Goal: Find specific page/section: Locate a particular part of the current website

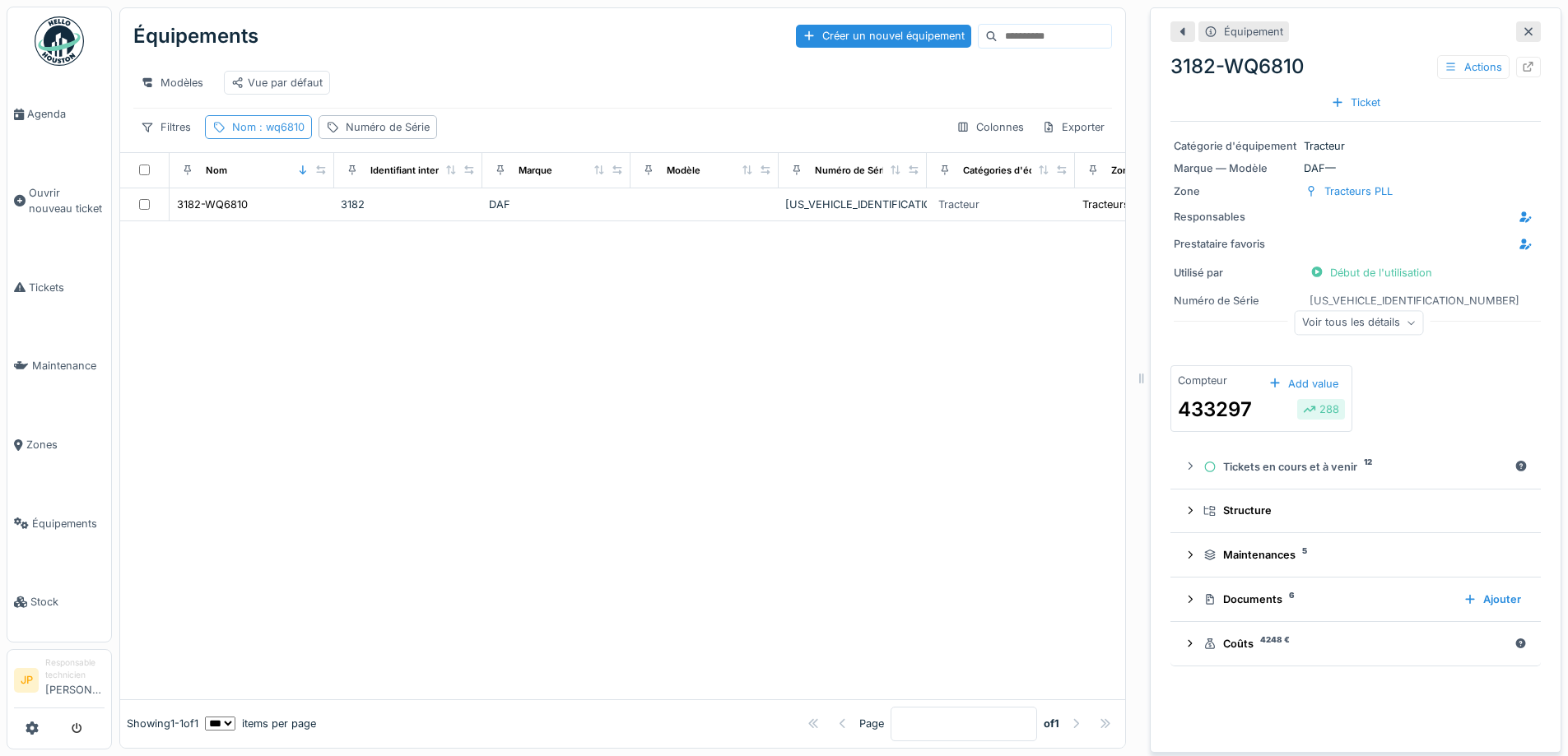
click at [263, 134] on span ": wq6810" at bounding box center [280, 126] width 49 height 12
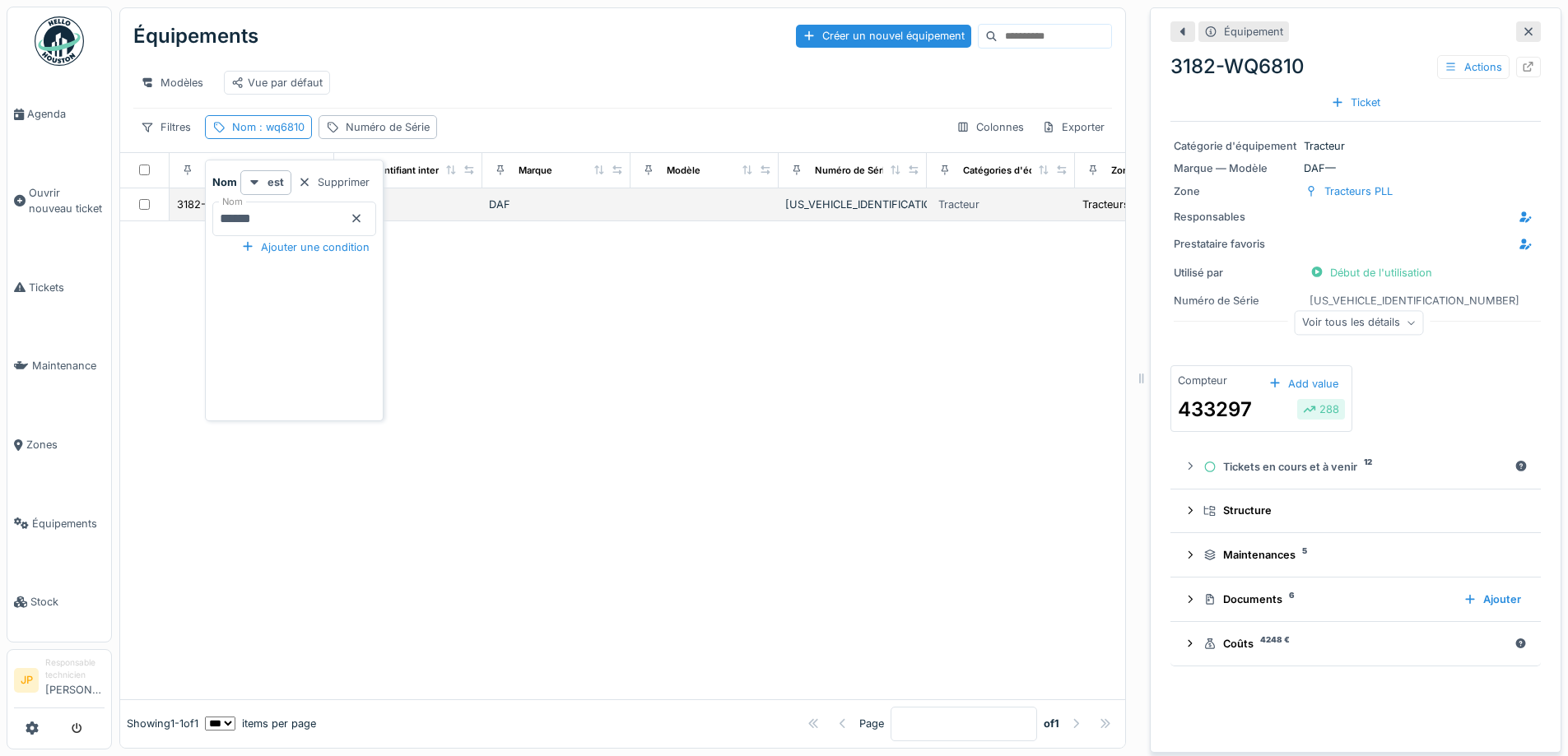
click at [135, 216] on body "Agenda Ouvrir nouveau ticket Tickets Maintenance Zones Équipements Stock JP Res…" at bounding box center [784, 378] width 1568 height 756
type input "******"
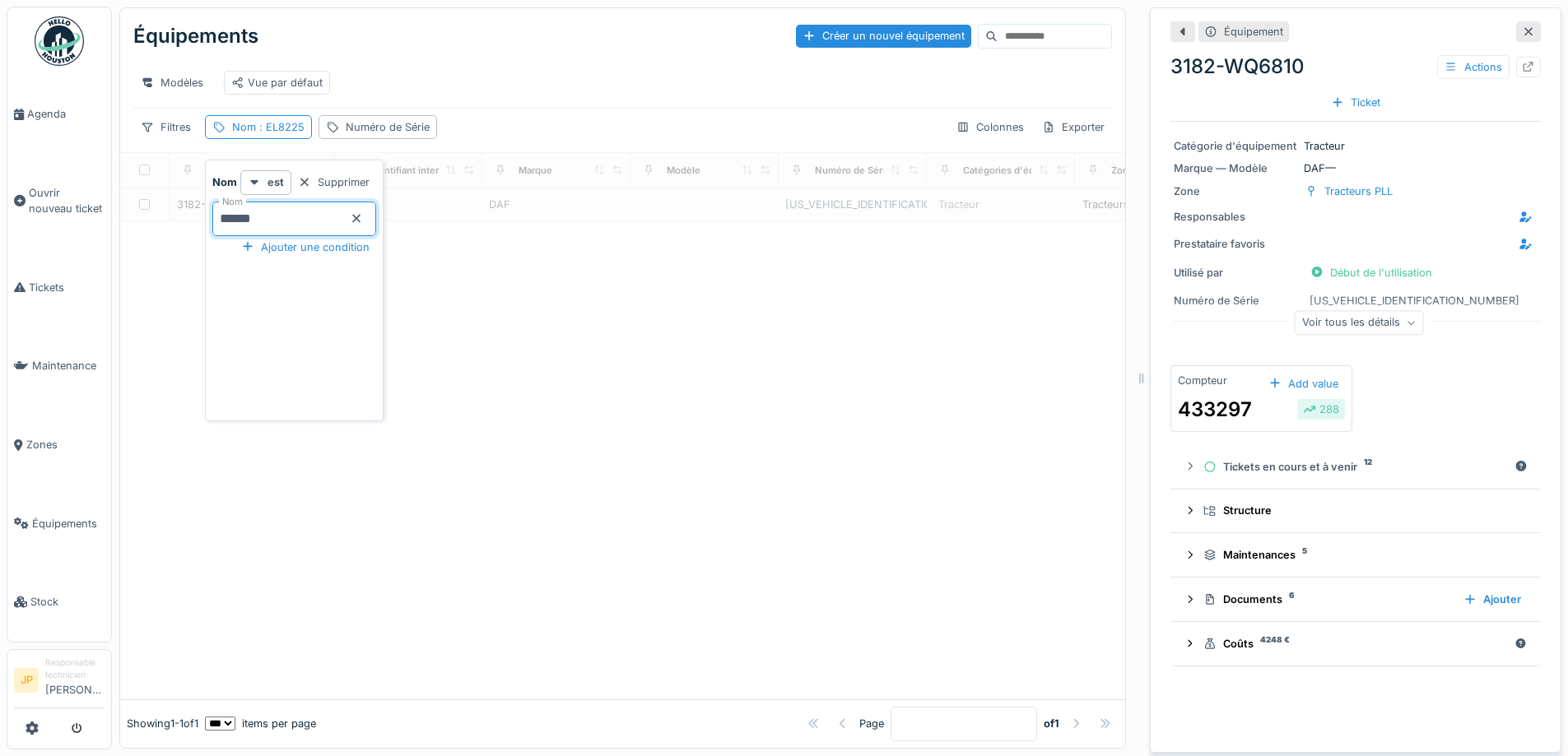
click at [580, 366] on div at bounding box center [622, 461] width 1005 height 478
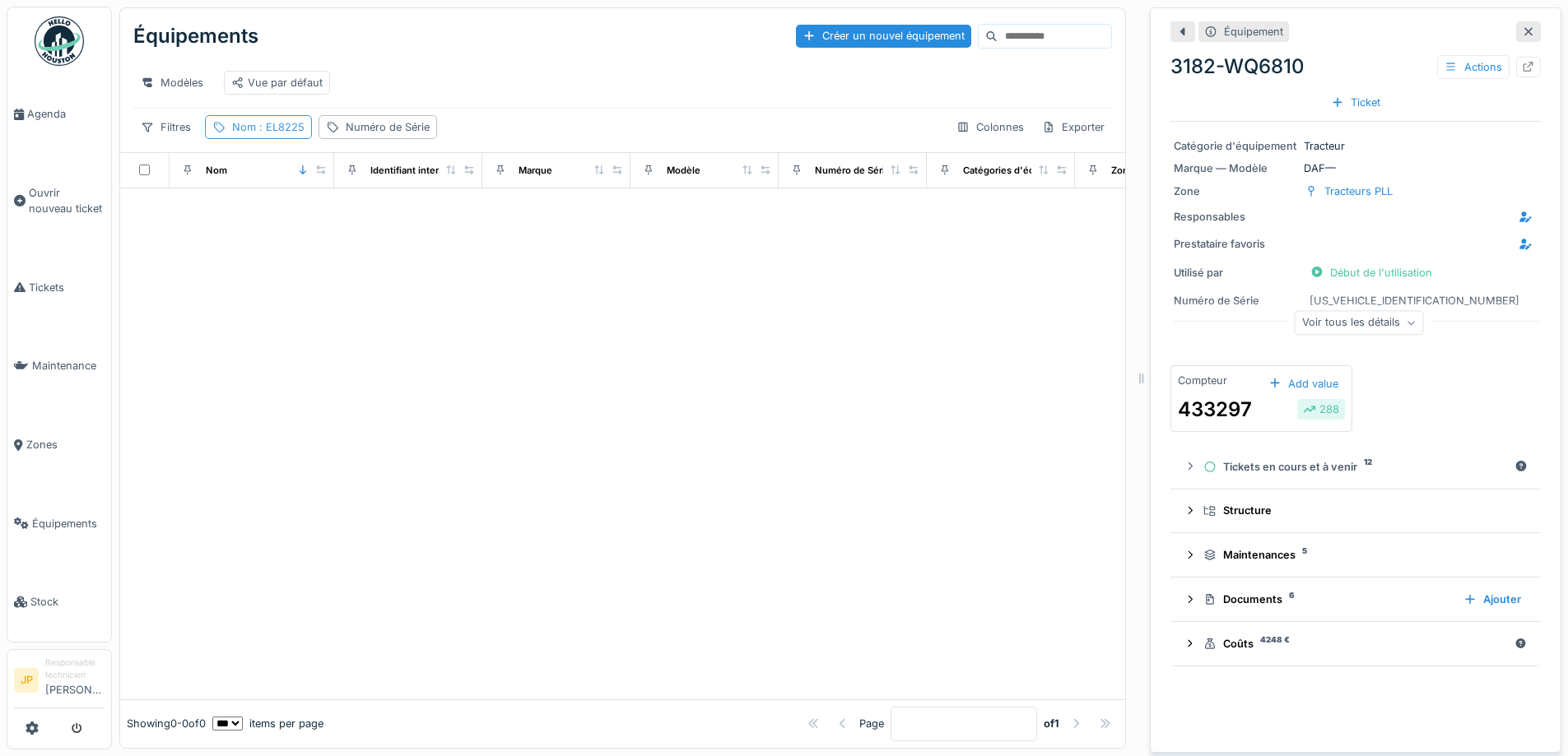
click at [292, 135] on div "Nom : EL8225" at bounding box center [268, 127] width 73 height 16
drag, startPoint x: 280, startPoint y: 213, endPoint x: 11, endPoint y: 236, distance: 270.0
click at [11, 236] on body "Agenda Ouvrir nouveau ticket Tickets Maintenance Zones Équipements Stock JP Res…" at bounding box center [784, 378] width 1568 height 756
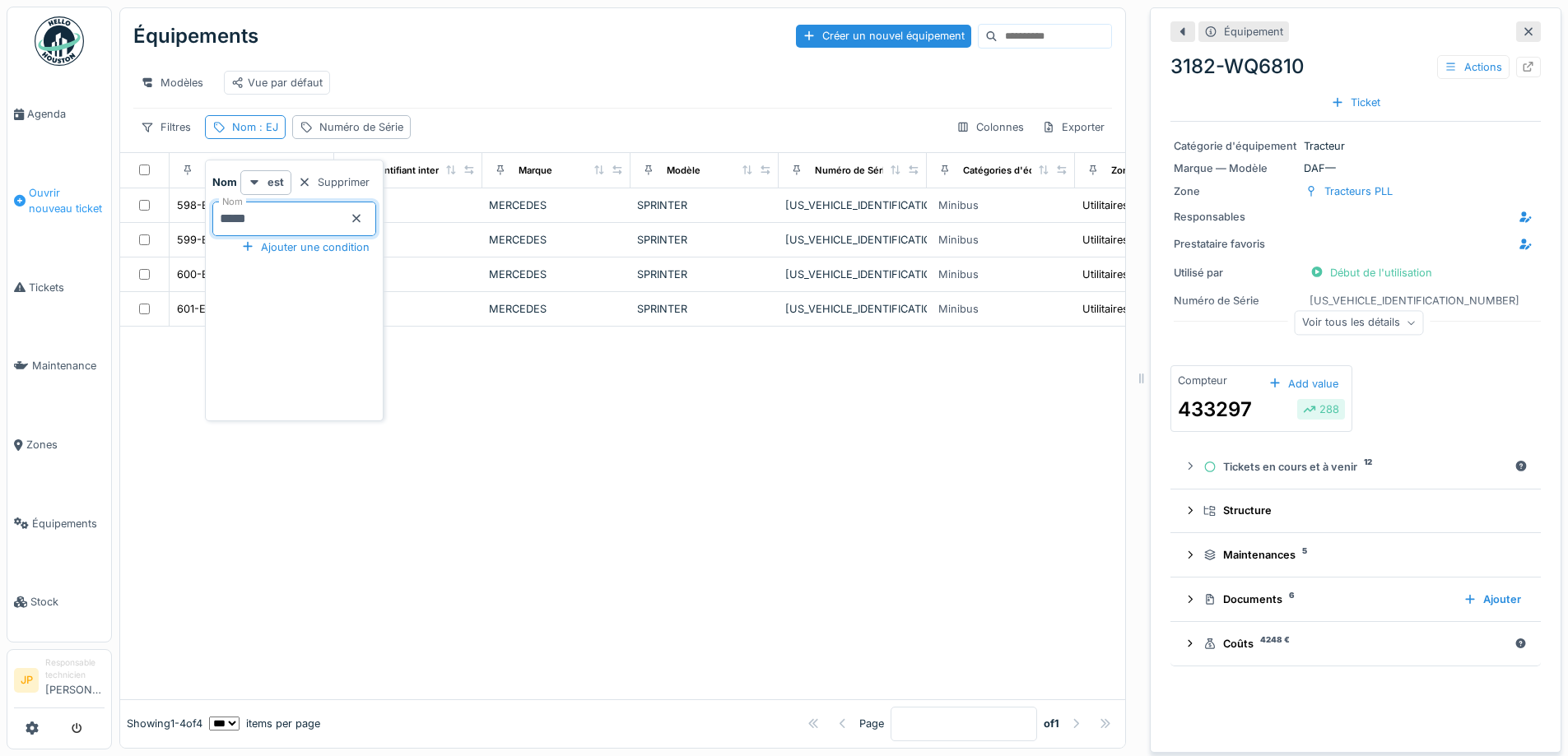
type input "******"
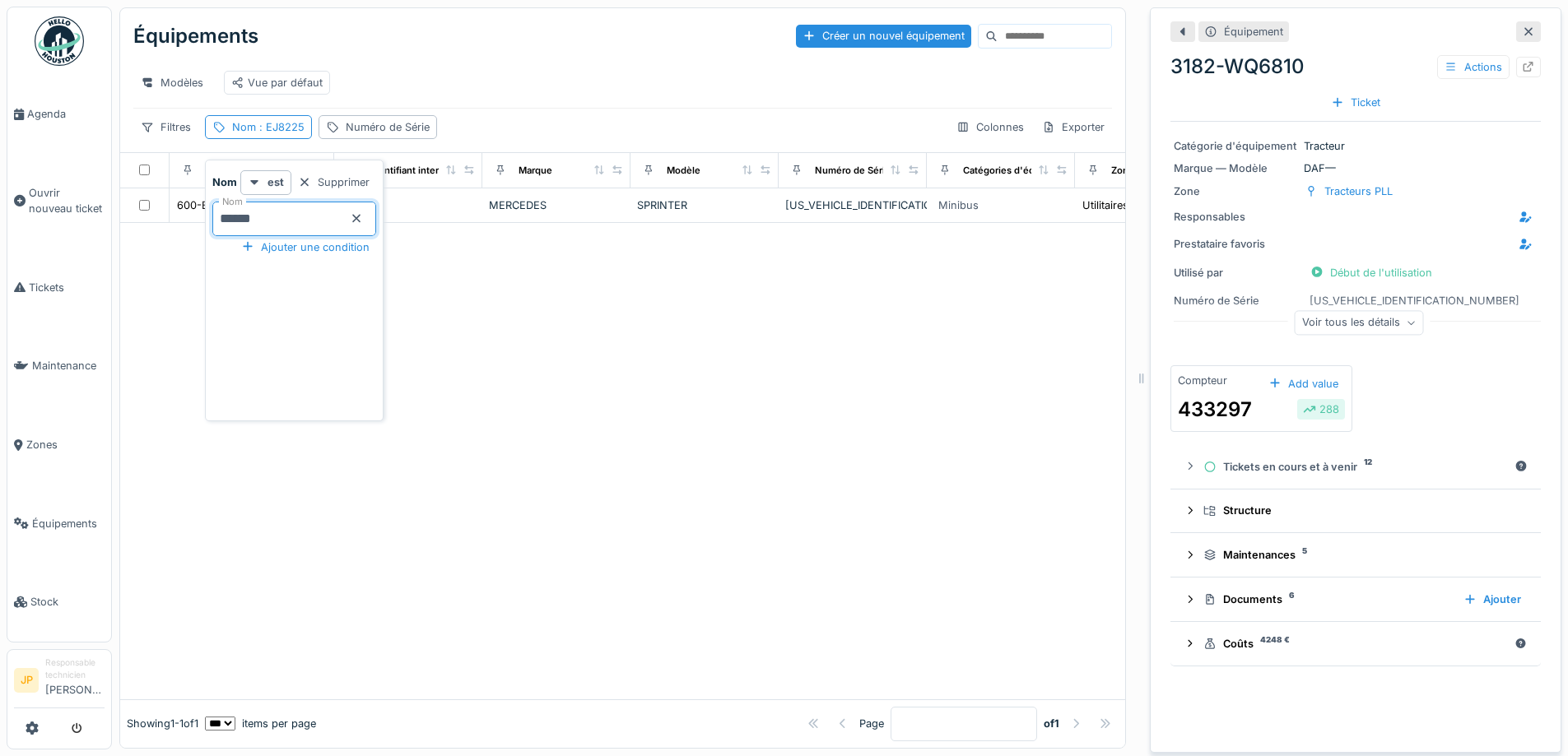
click at [825, 403] on div at bounding box center [622, 462] width 1005 height 477
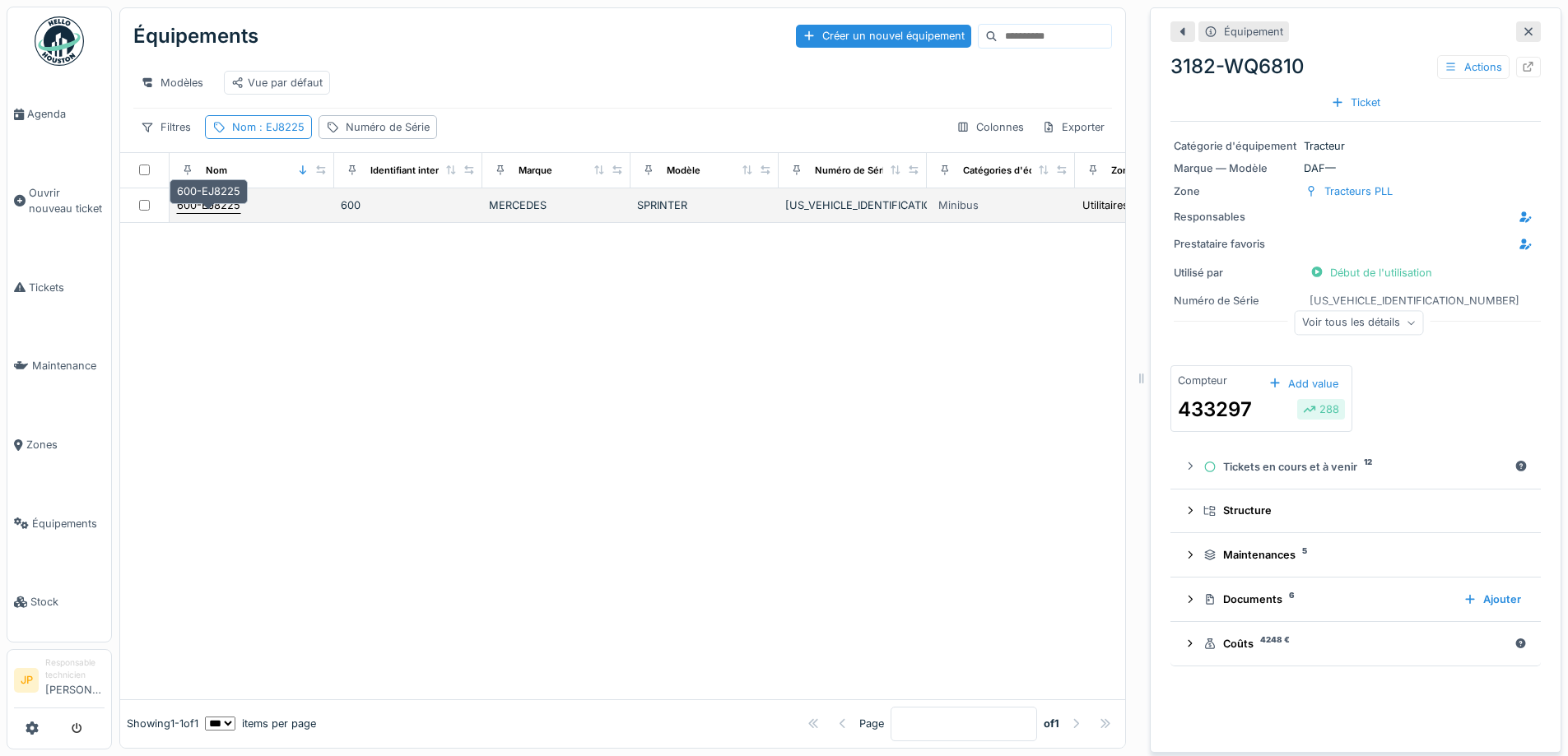
click at [207, 213] on div "600-EJ8225" at bounding box center [208, 205] width 64 height 16
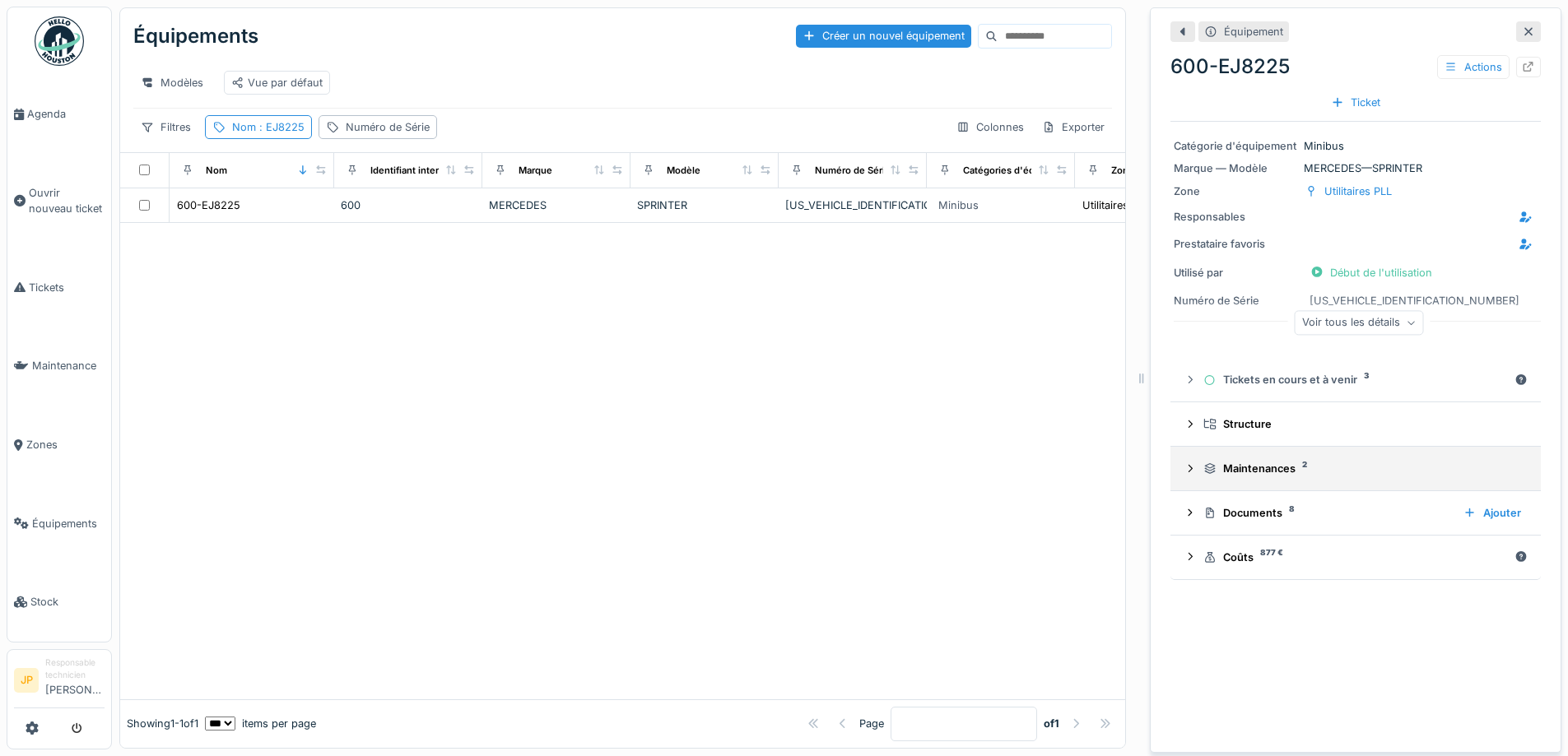
click at [1248, 476] on div "Maintenances 2" at bounding box center [1362, 468] width 318 height 16
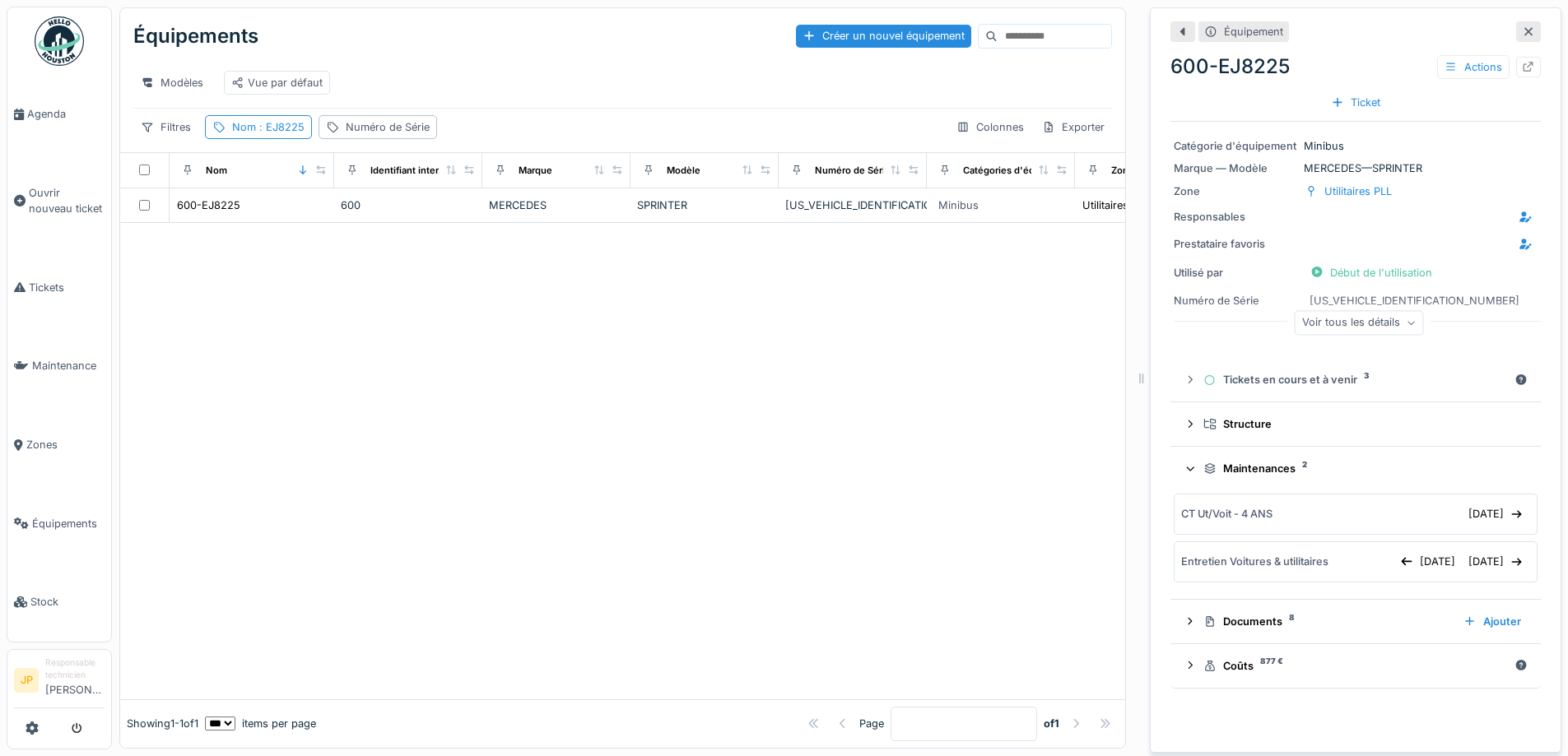
click at [1248, 476] on div "Maintenances 2" at bounding box center [1362, 468] width 318 height 16
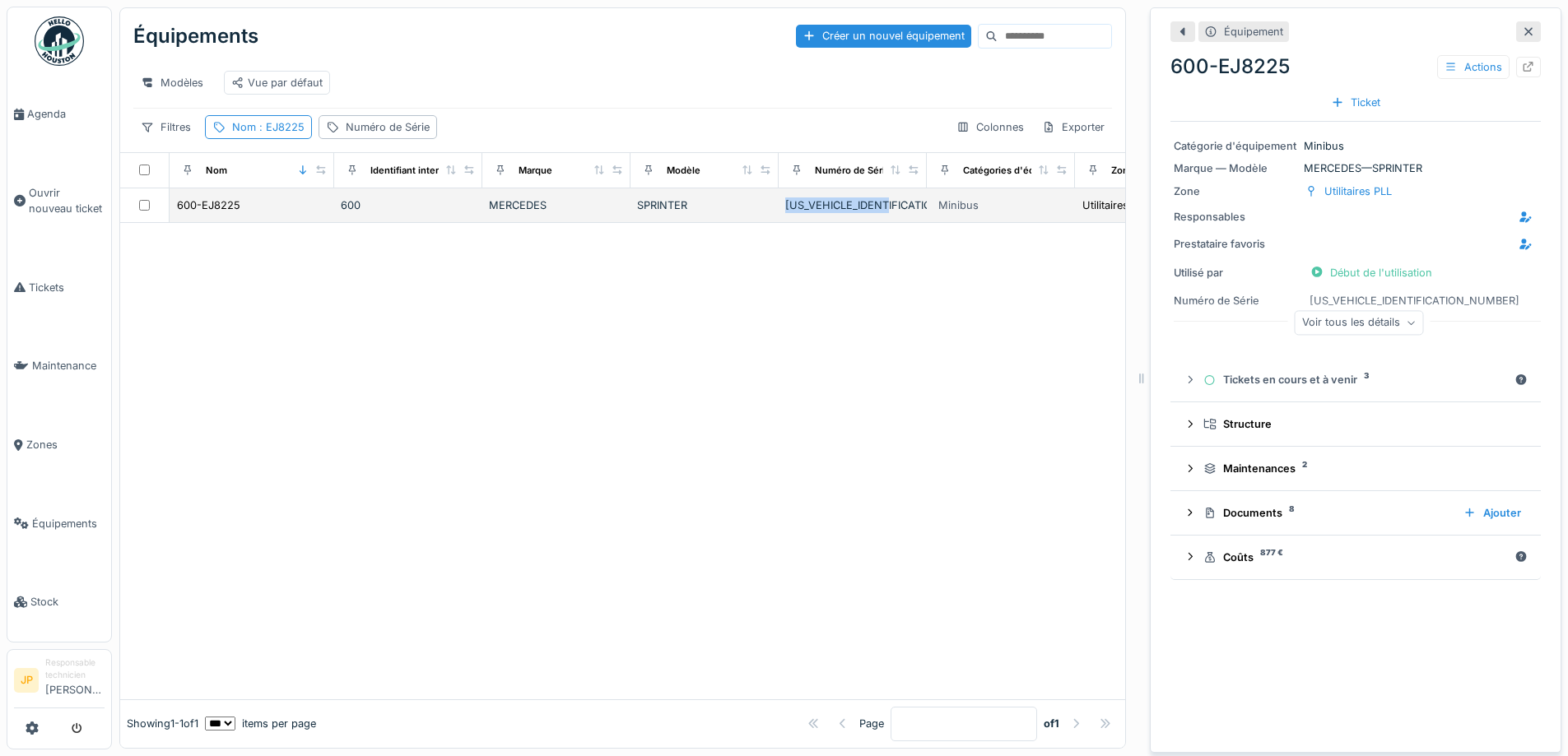
drag, startPoint x: 905, startPoint y: 221, endPoint x: 784, endPoint y: 222, distance: 121.0
click at [784, 222] on td "[US_VEHICLE_IDENTIFICATION_NUMBER]" at bounding box center [852, 206] width 149 height 35
copy div "[US_VEHICLE_IDENTIFICATION_NUMBER]"
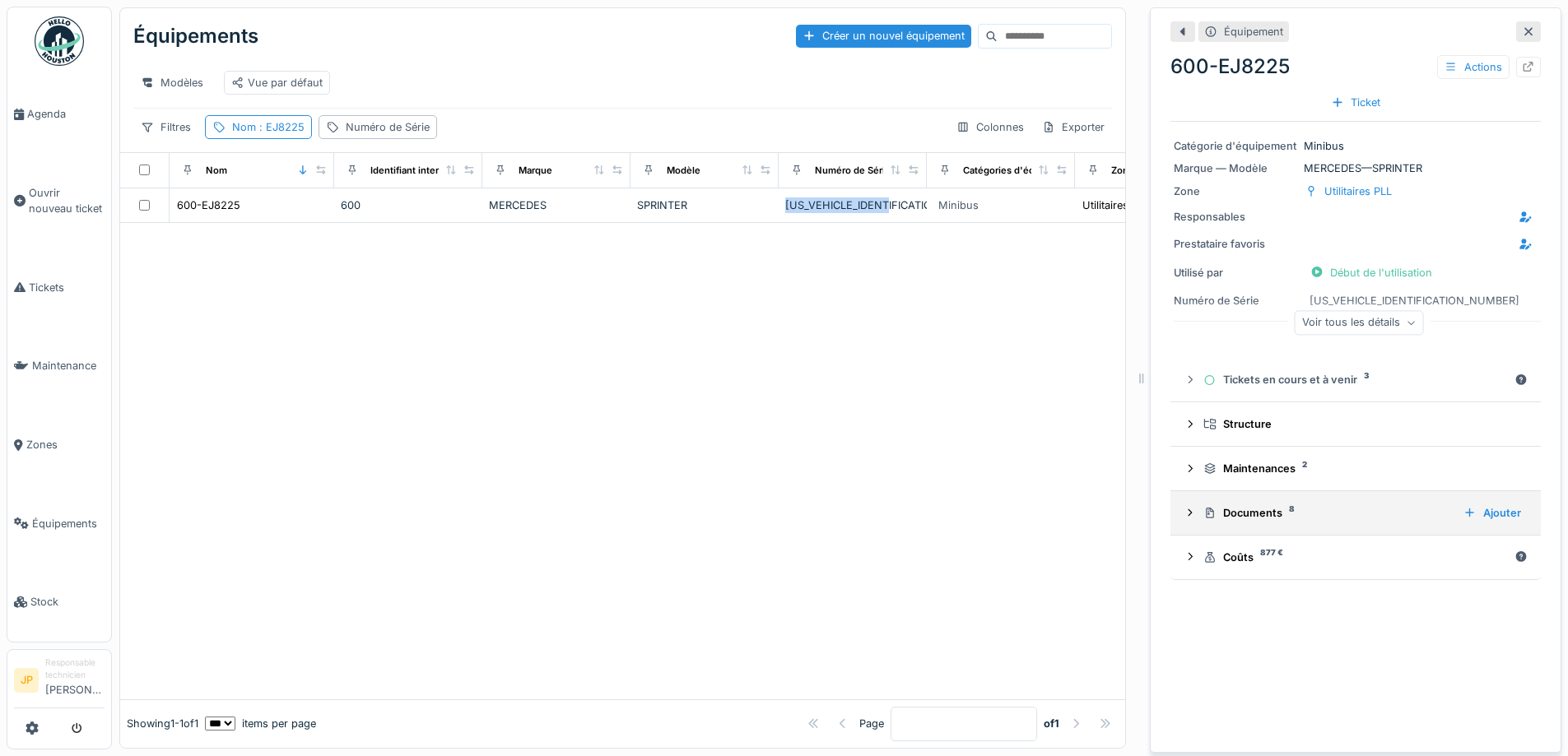
click at [1239, 505] on div "Documents 8 Ajouter" at bounding box center [1356, 513] width 344 height 22
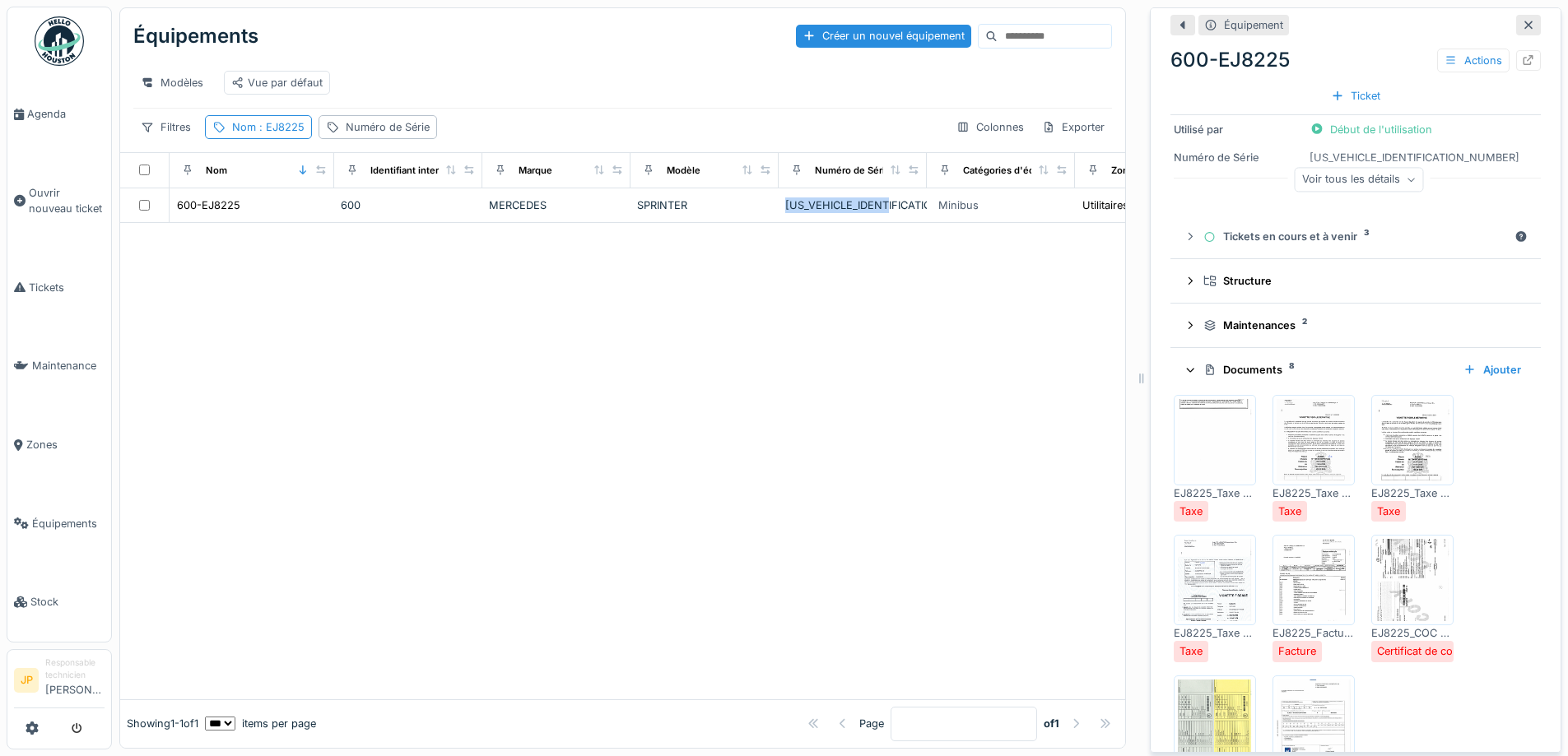
scroll to position [271, 0]
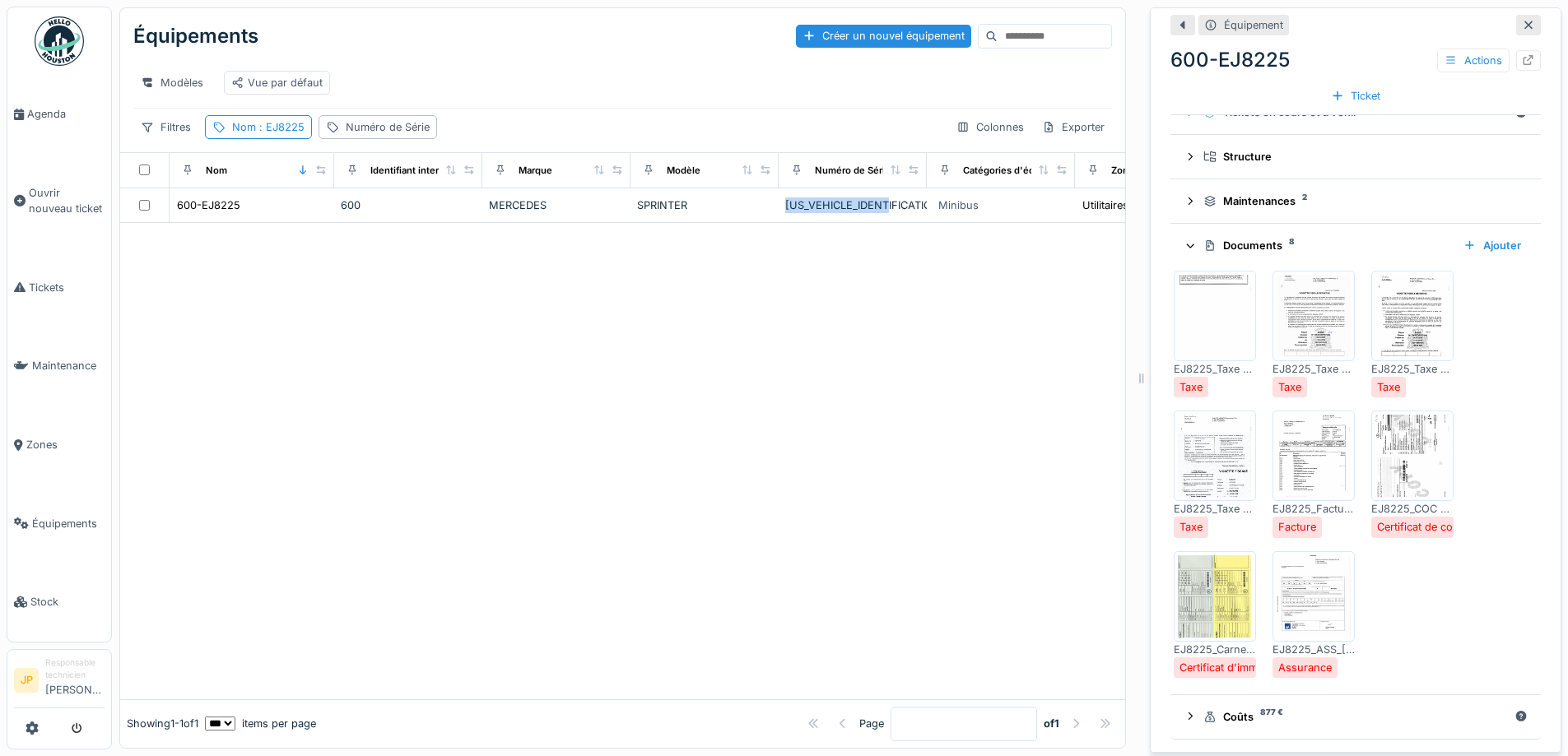
click at [1207, 599] on img at bounding box center [1214, 597] width 74 height 82
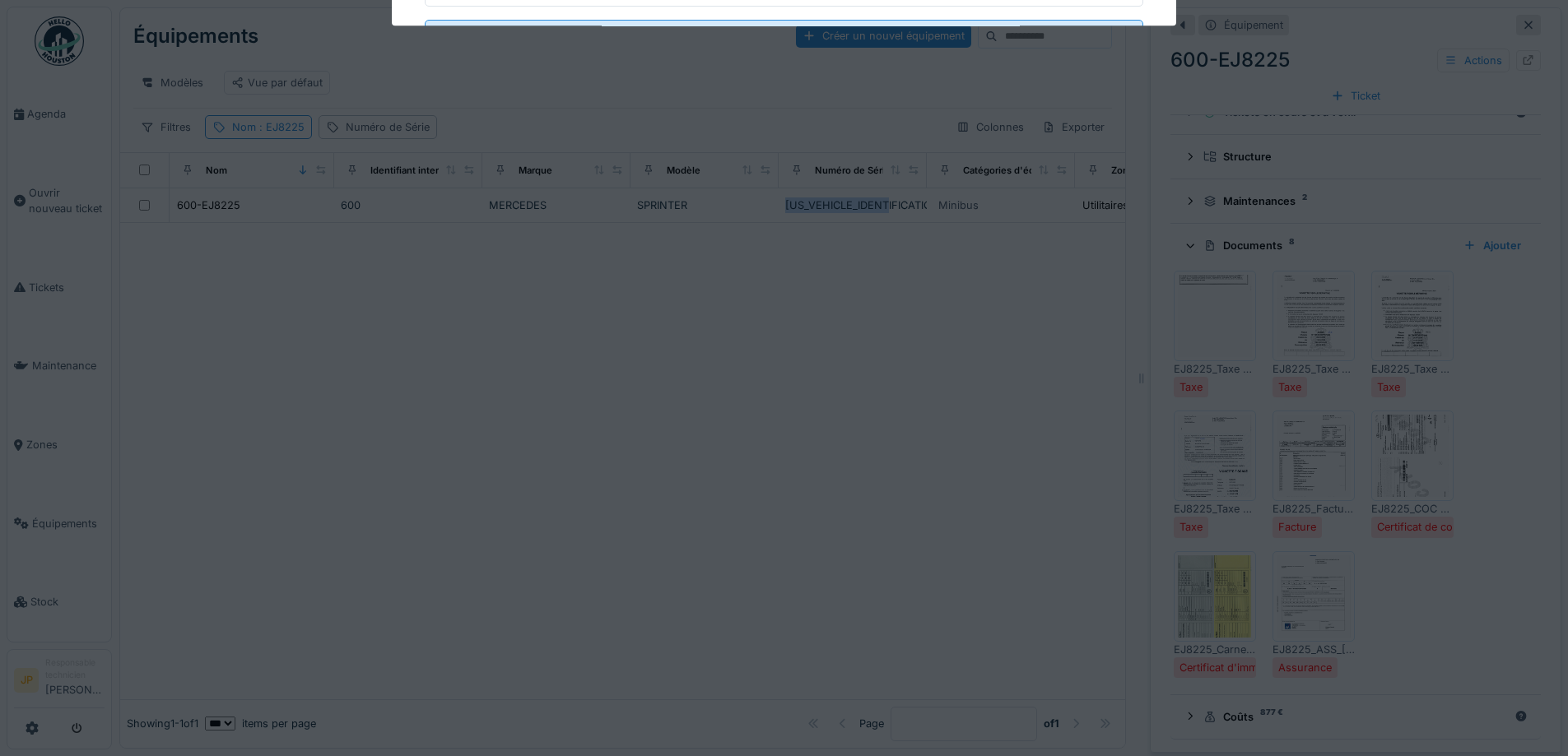
click at [1207, 599] on div "**********" at bounding box center [840, 378] width 1456 height 756
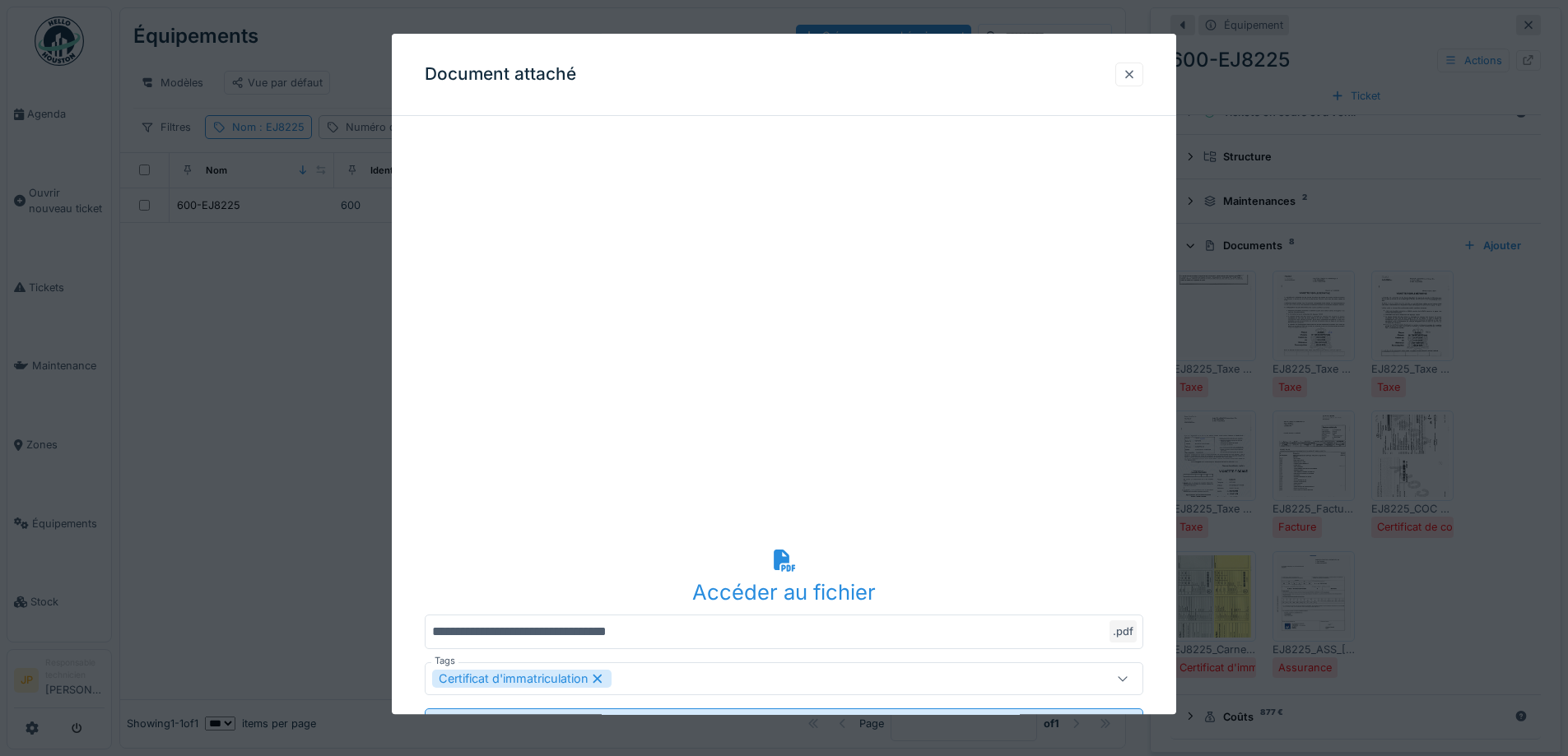
click at [1135, 74] on div at bounding box center [1129, 74] width 13 height 16
